Goal: Task Accomplishment & Management: Use online tool/utility

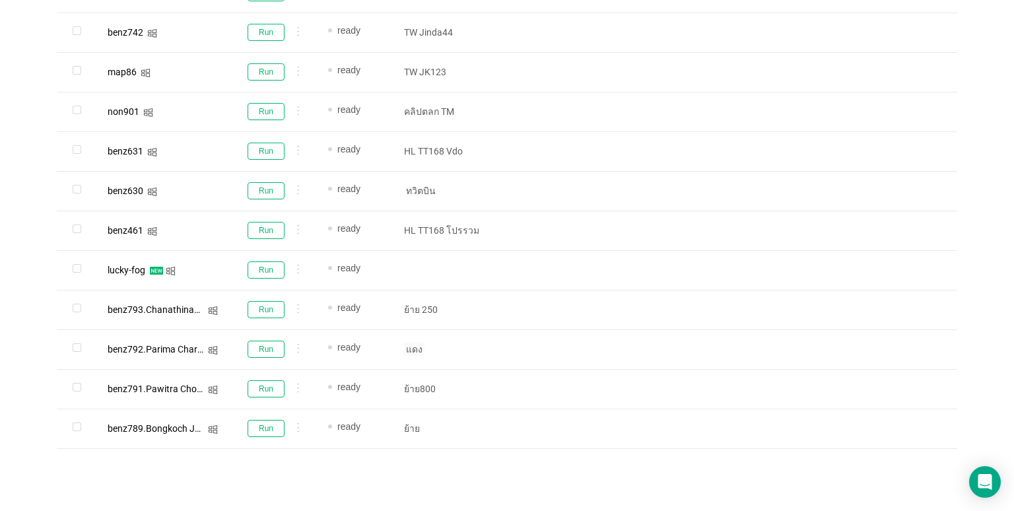
scroll to position [805, 0]
click at [264, 66] on button "Run" at bounding box center [266, 71] width 37 height 17
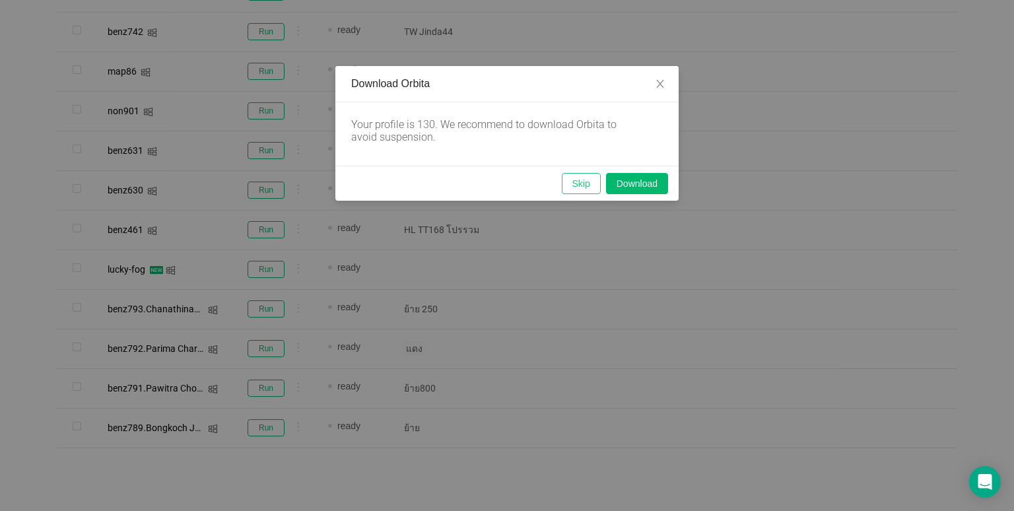
click at [568, 180] on button "Skip" at bounding box center [581, 183] width 39 height 21
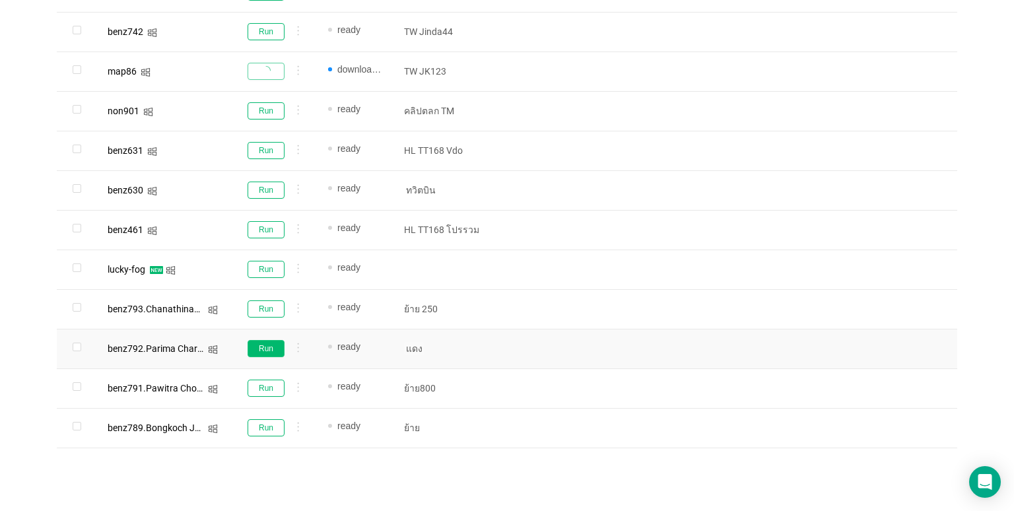
click at [261, 351] on button "Run" at bounding box center [266, 348] width 37 height 17
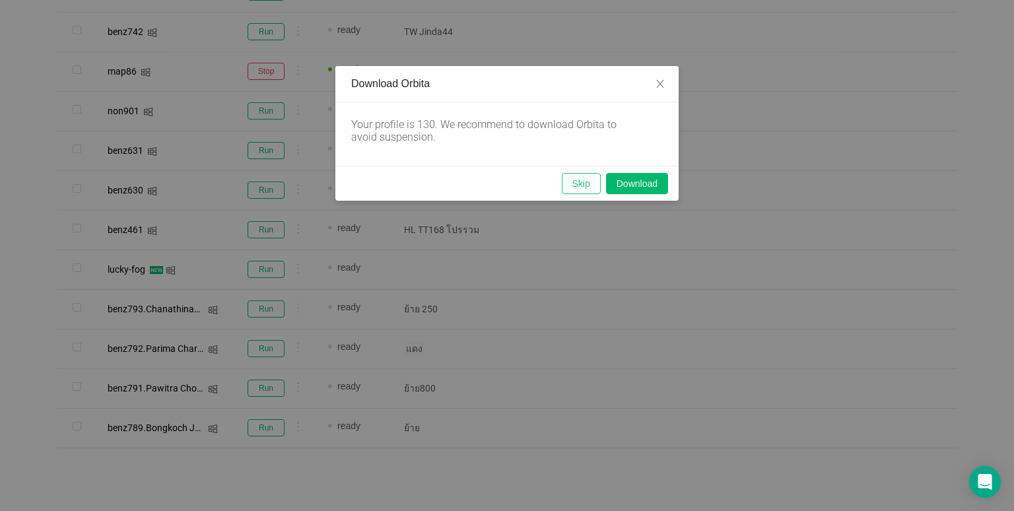
click at [592, 183] on button "Skip" at bounding box center [581, 183] width 39 height 21
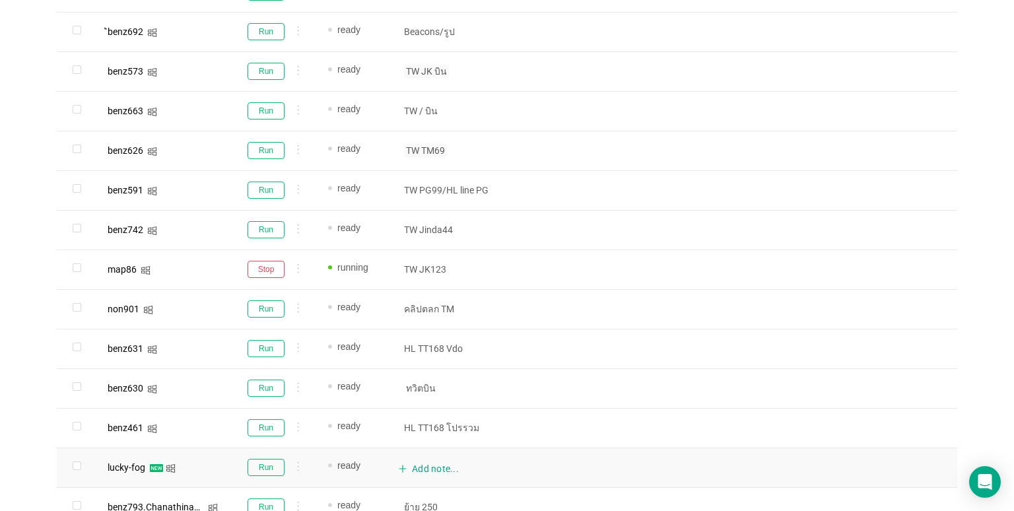
scroll to position [541, 0]
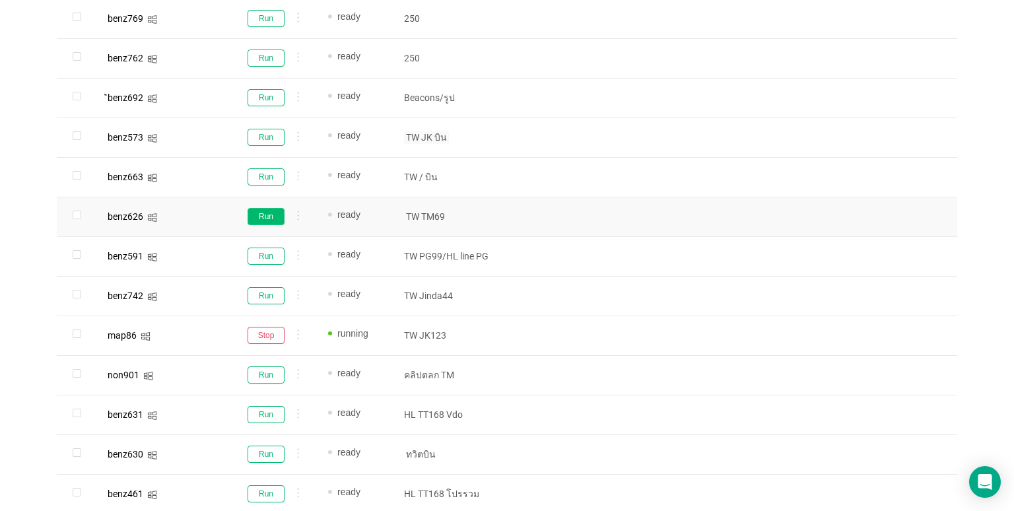
click at [254, 220] on button "Run" at bounding box center [266, 216] width 37 height 17
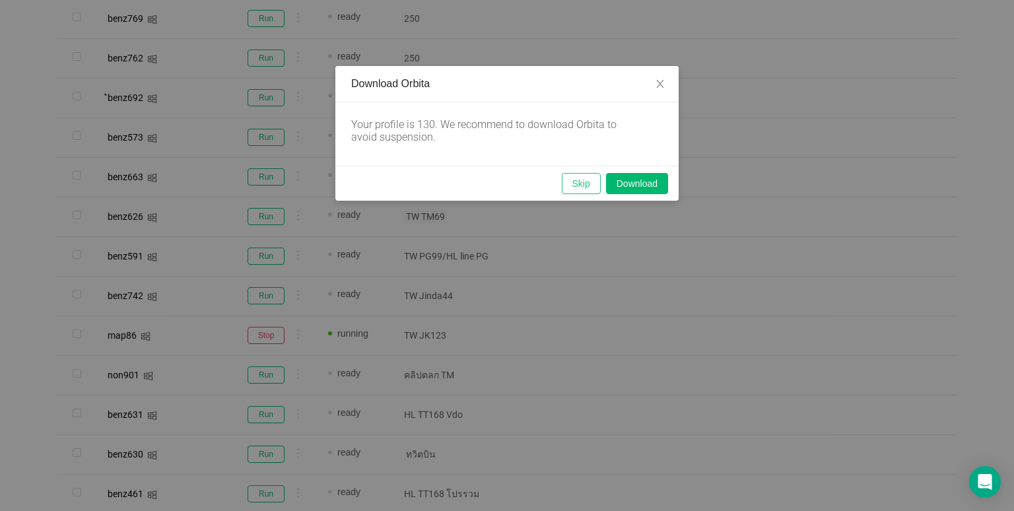
click at [569, 191] on button "Skip" at bounding box center [581, 183] width 39 height 21
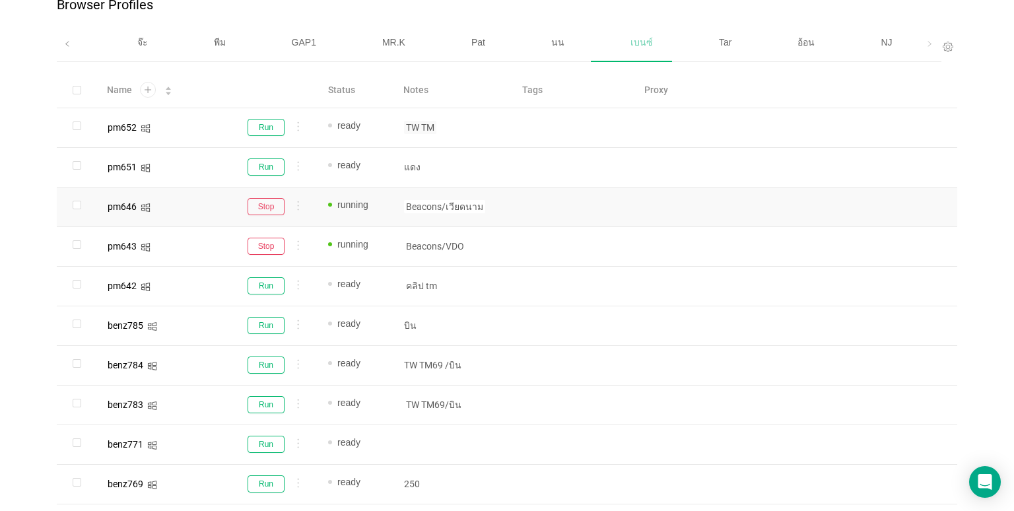
scroll to position [79, 0]
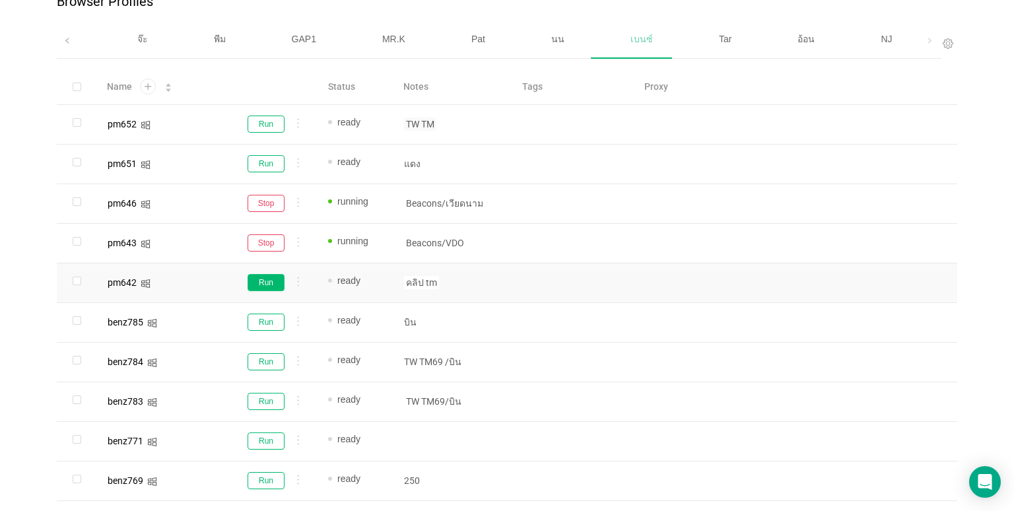
click at [259, 287] on button "Run" at bounding box center [266, 282] width 37 height 17
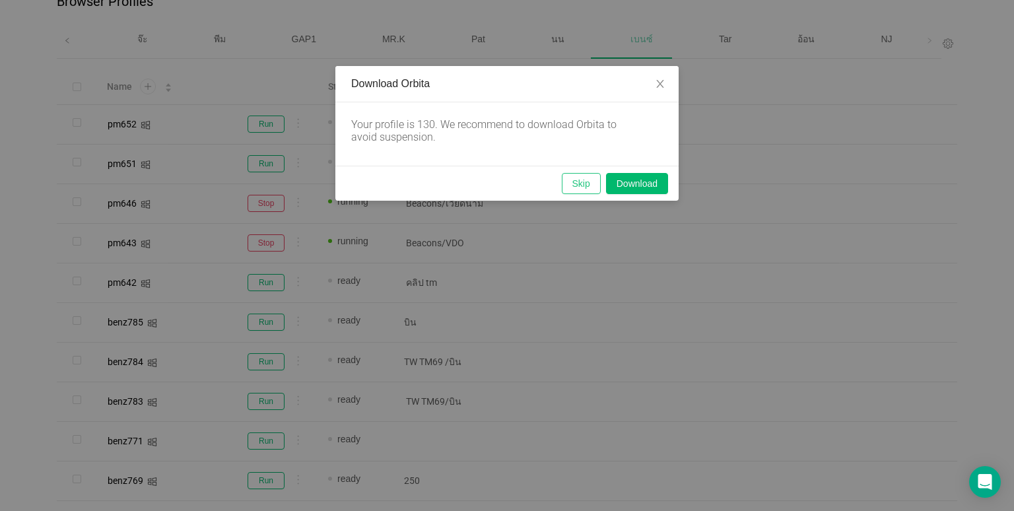
click at [585, 185] on button "Skip" at bounding box center [581, 183] width 39 height 21
